Goal: Task Accomplishment & Management: Manage account settings

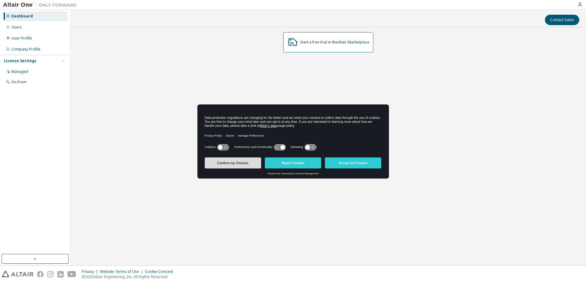
click at [246, 163] on button "Confirm my Choices" at bounding box center [233, 163] width 56 height 11
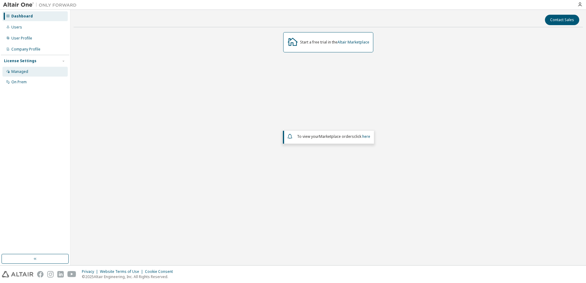
click at [26, 72] on div "Managed" at bounding box center [19, 71] width 17 height 5
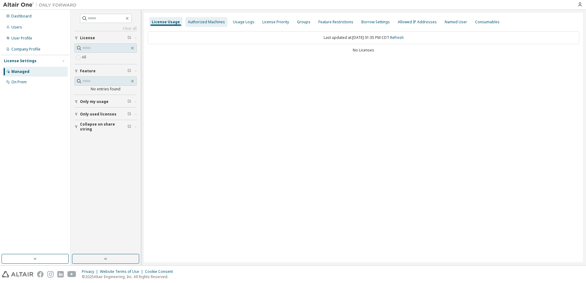
click at [203, 21] on div "Authorized Machines" at bounding box center [206, 22] width 37 height 5
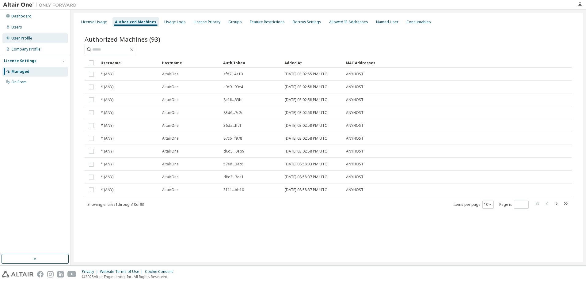
click at [19, 36] on div "User Profile" at bounding box center [21, 38] width 21 height 5
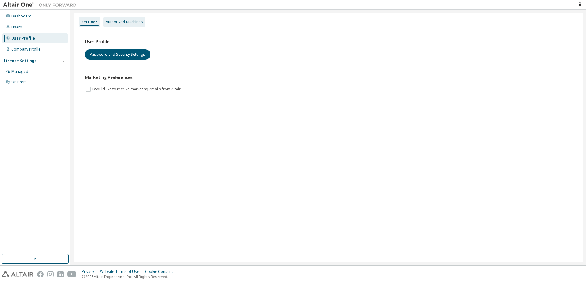
click at [114, 22] on div "Authorized Machines" at bounding box center [124, 22] width 37 height 5
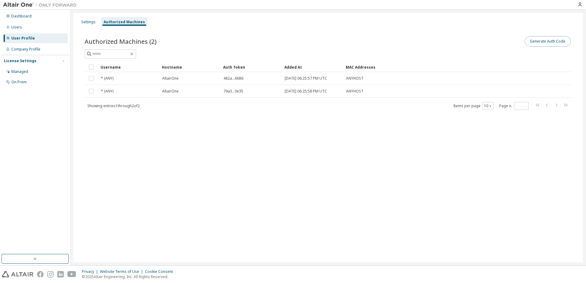
click at [538, 42] on button "Generate Auth Code" at bounding box center [548, 41] width 46 height 10
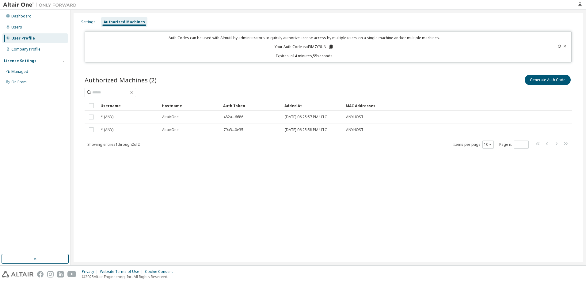
click at [330, 46] on icon at bounding box center [331, 47] width 6 height 6
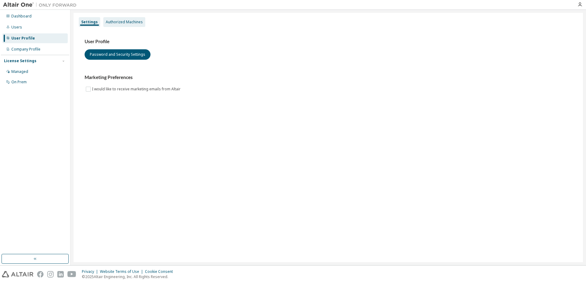
click at [117, 24] on div "Authorized Machines" at bounding box center [124, 22] width 37 height 5
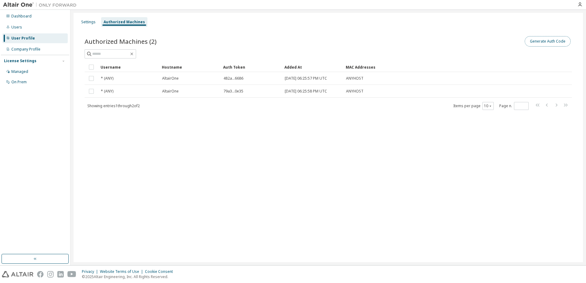
click at [538, 41] on button "Generate Auth Code" at bounding box center [548, 41] width 46 height 10
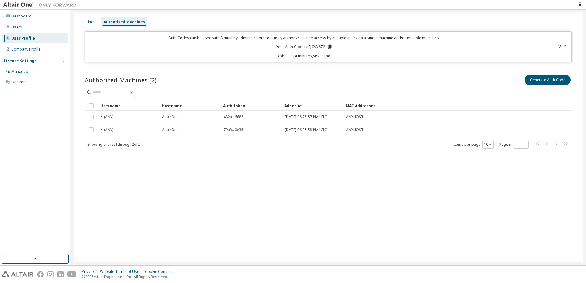
click at [330, 45] on icon at bounding box center [329, 47] width 3 height 4
